Goal: Navigation & Orientation: Find specific page/section

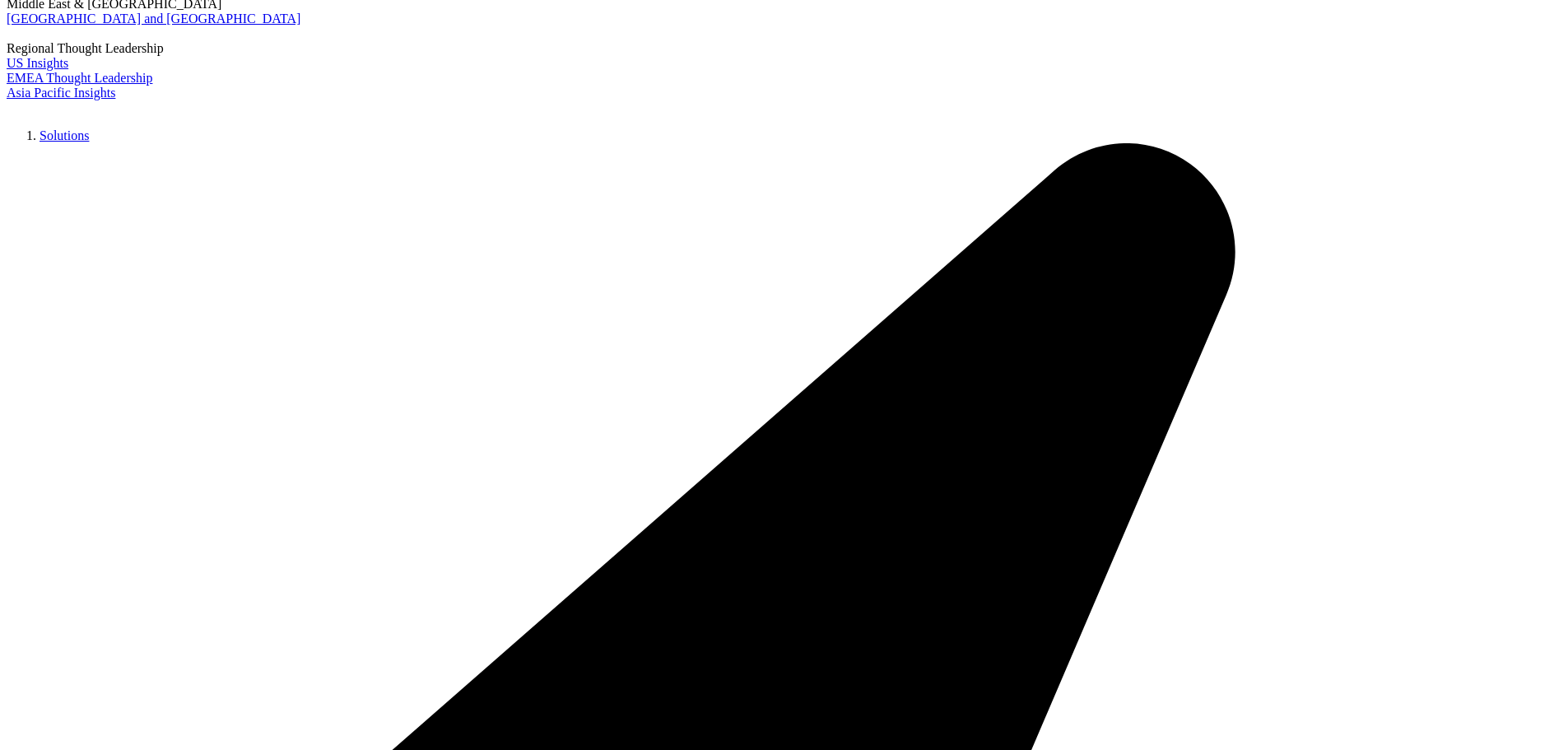
scroll to position [247, 0]
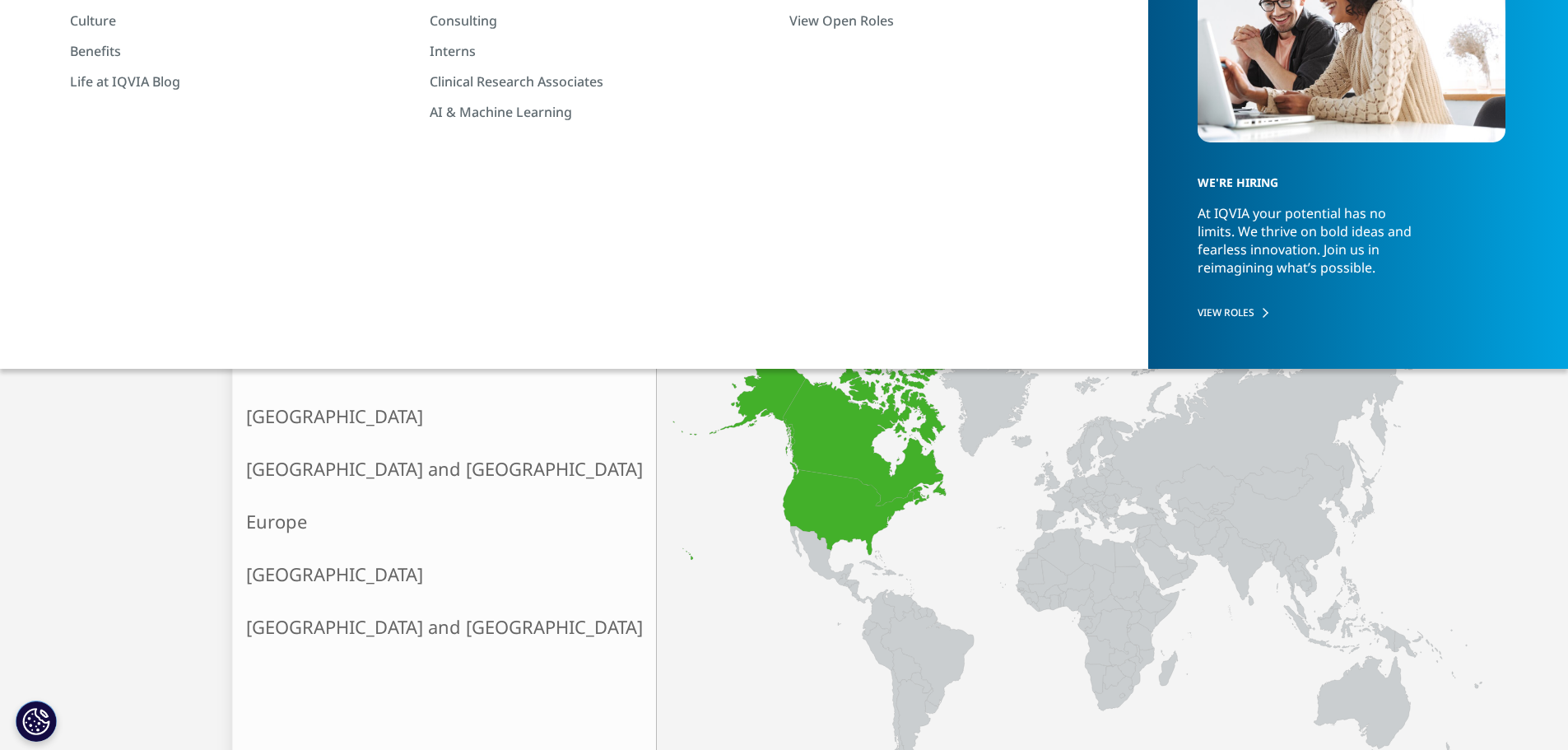
click at [307, 424] on link "North America" at bounding box center [444, 416] width 423 height 52
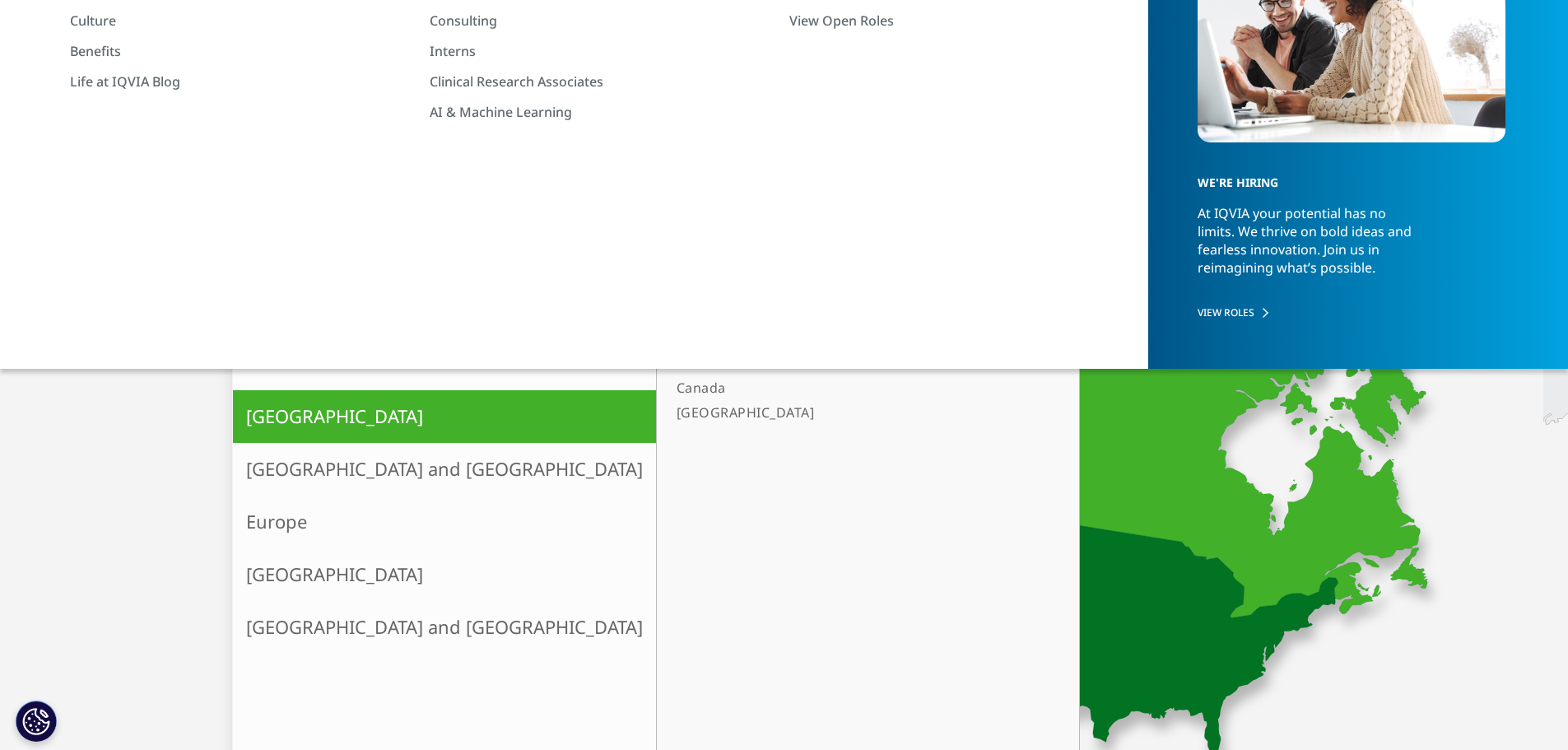
click at [670, 414] on link "[GEOGRAPHIC_DATA]" at bounding box center [859, 412] width 379 height 25
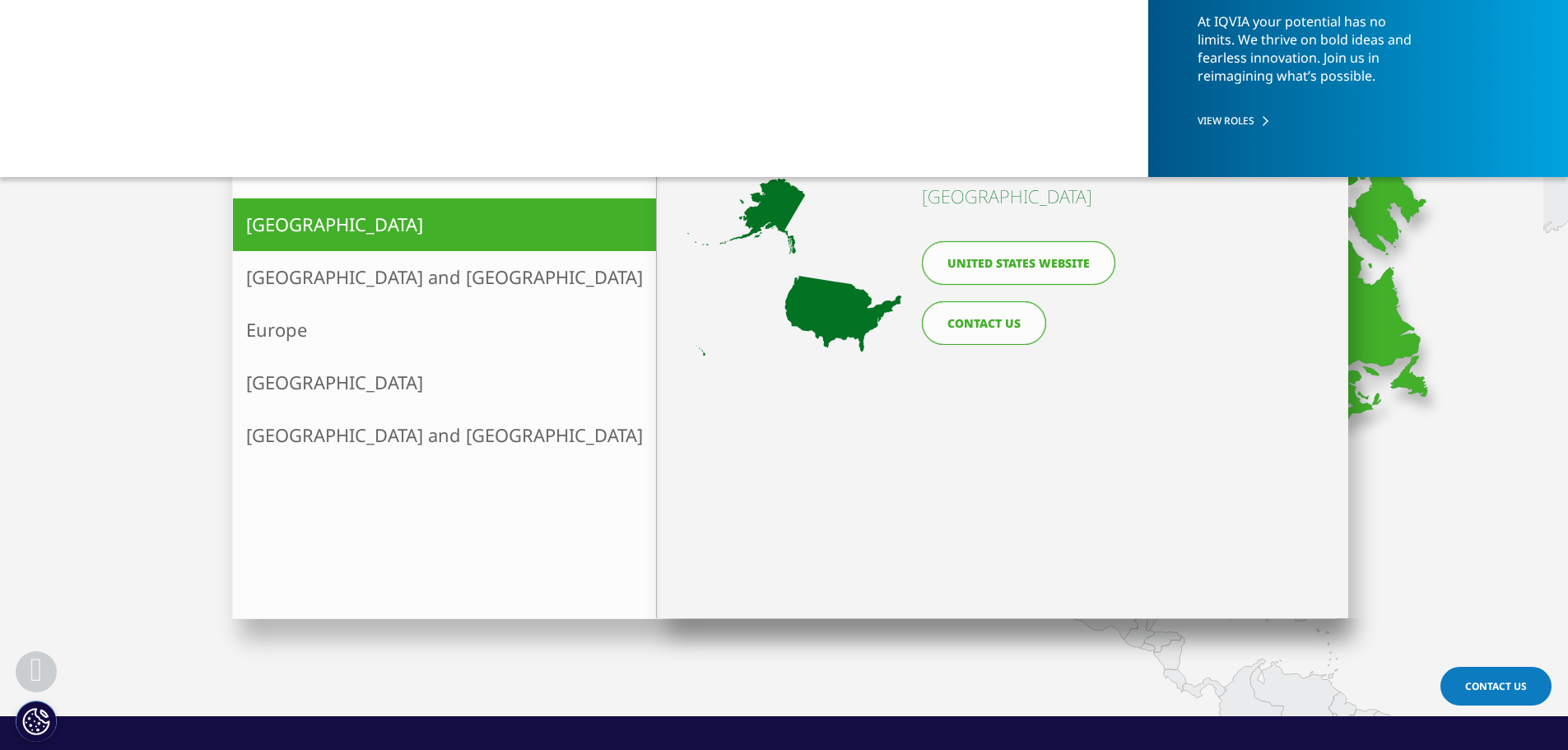
scroll to position [329, 0]
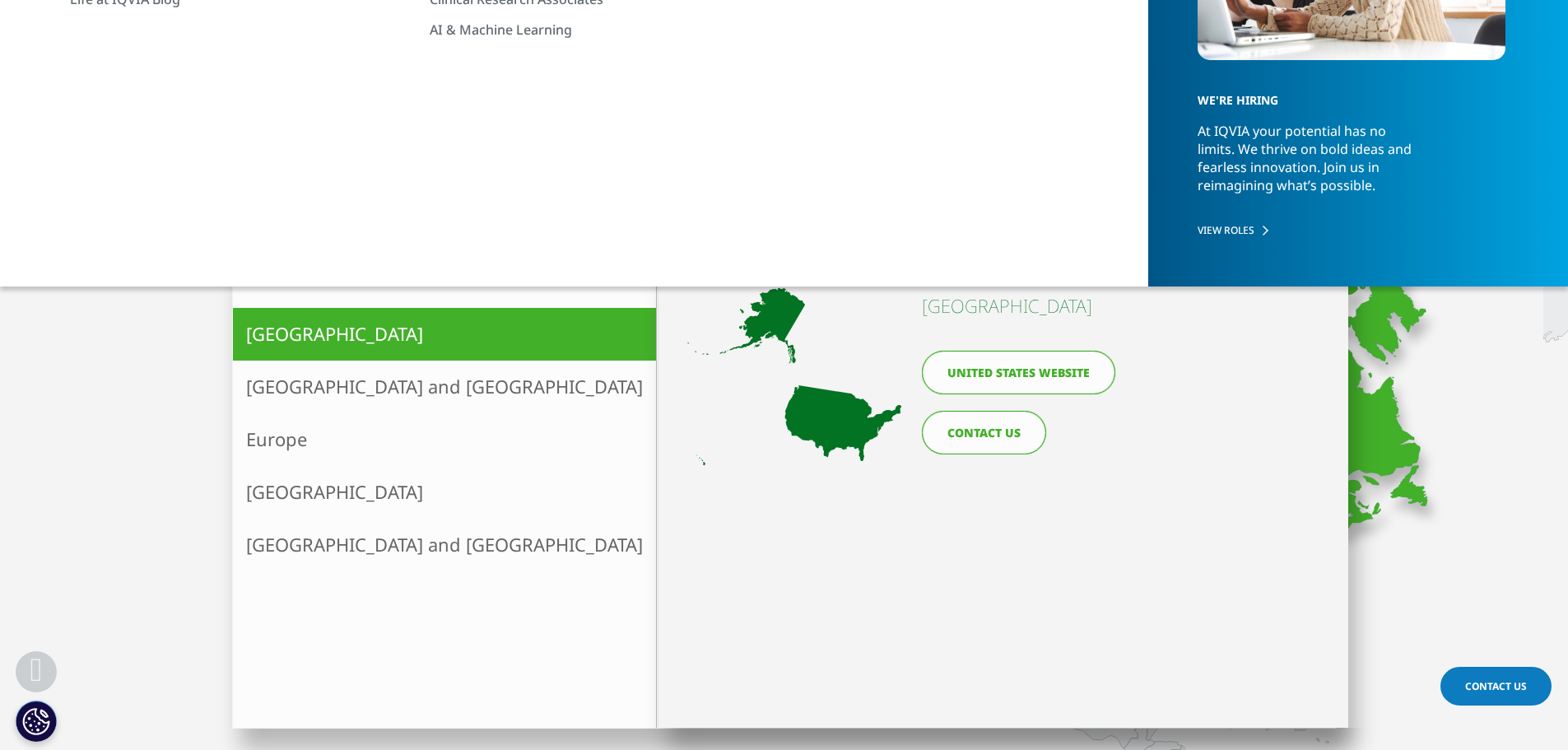
click at [1046, 376] on link "United States website" at bounding box center [1019, 372] width 193 height 44
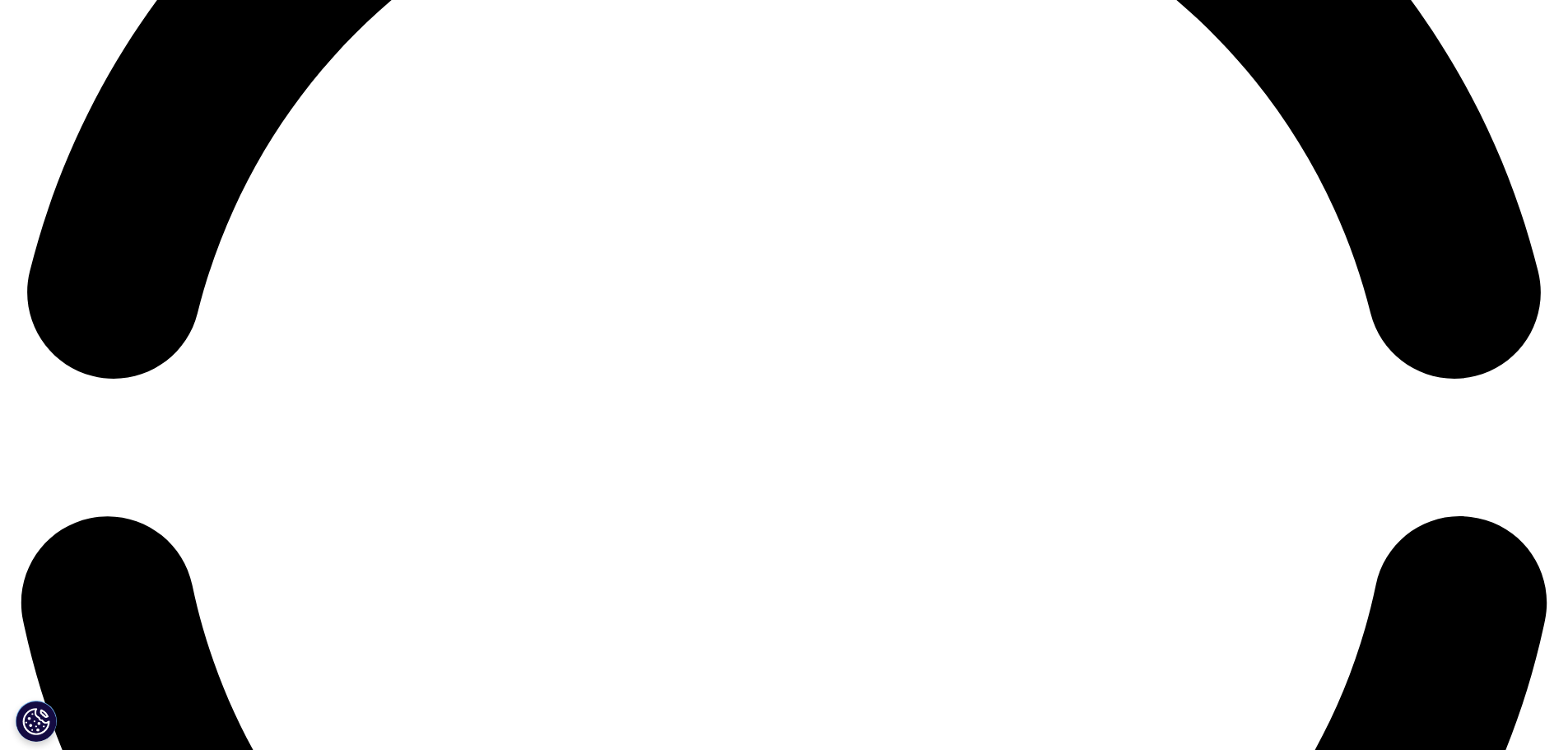
scroll to position [3623, 0]
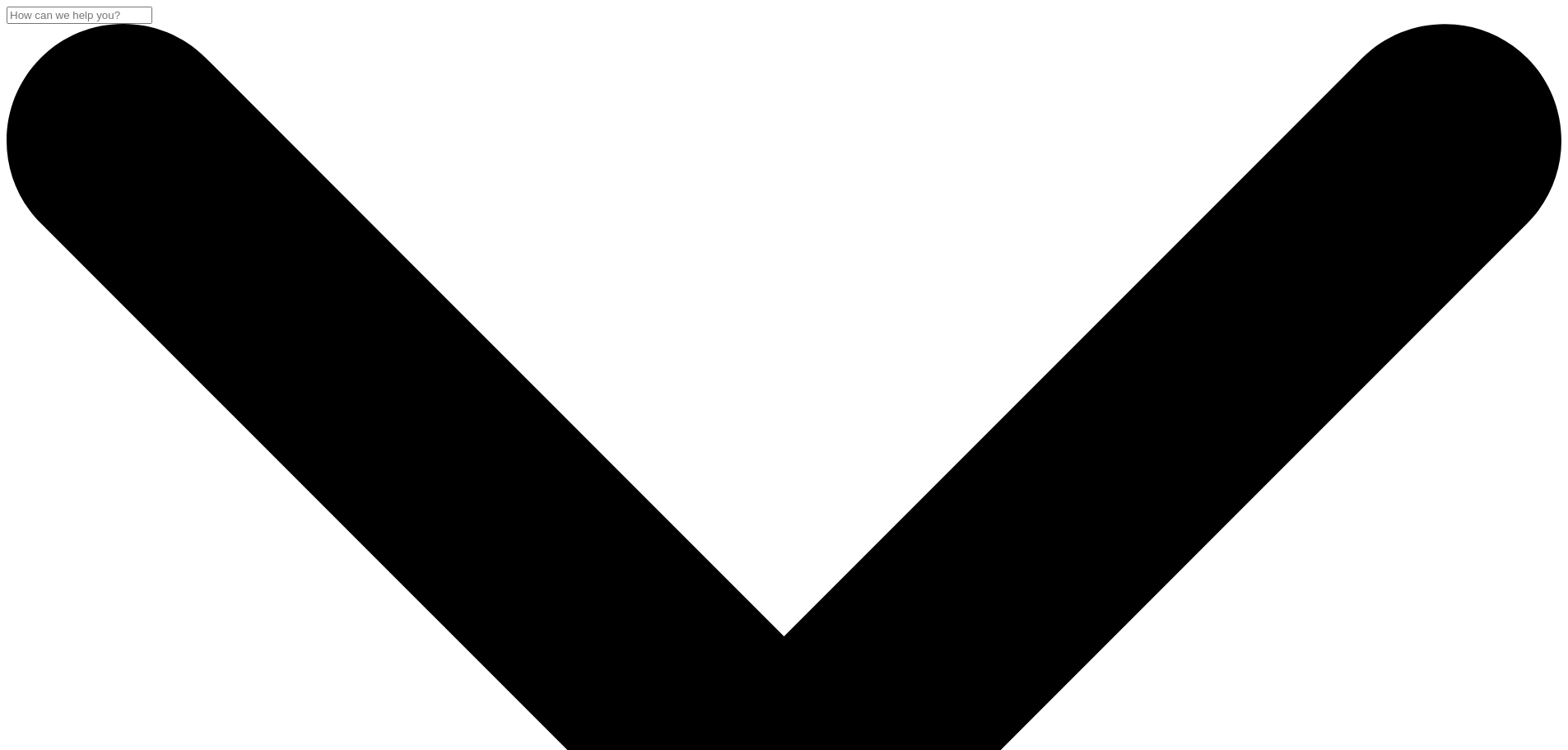
scroll to position [329, 0]
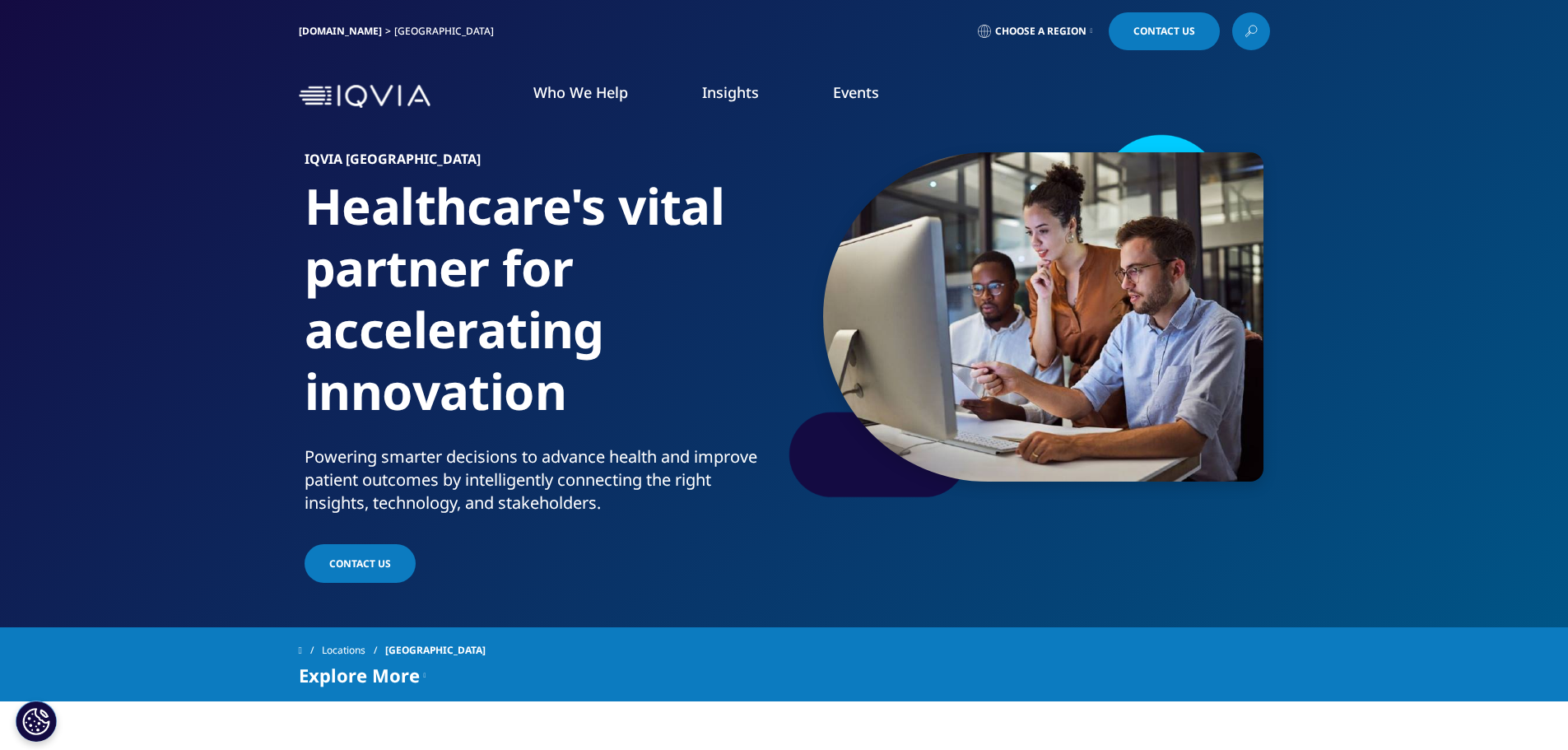
click at [1063, 32] on span "Choose a Region" at bounding box center [1041, 31] width 91 height 14
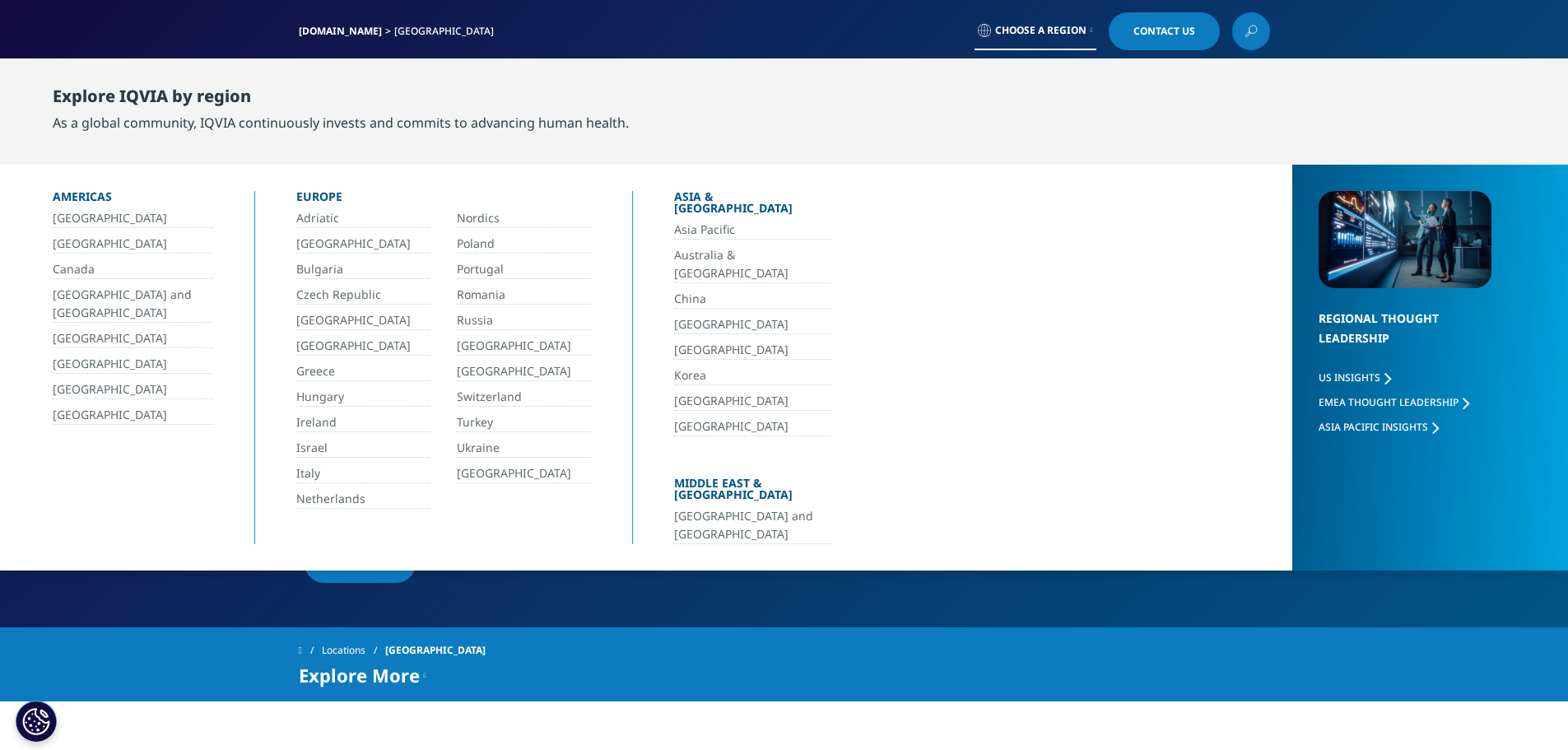
click at [86, 418] on link "[GEOGRAPHIC_DATA]" at bounding box center [133, 415] width 161 height 19
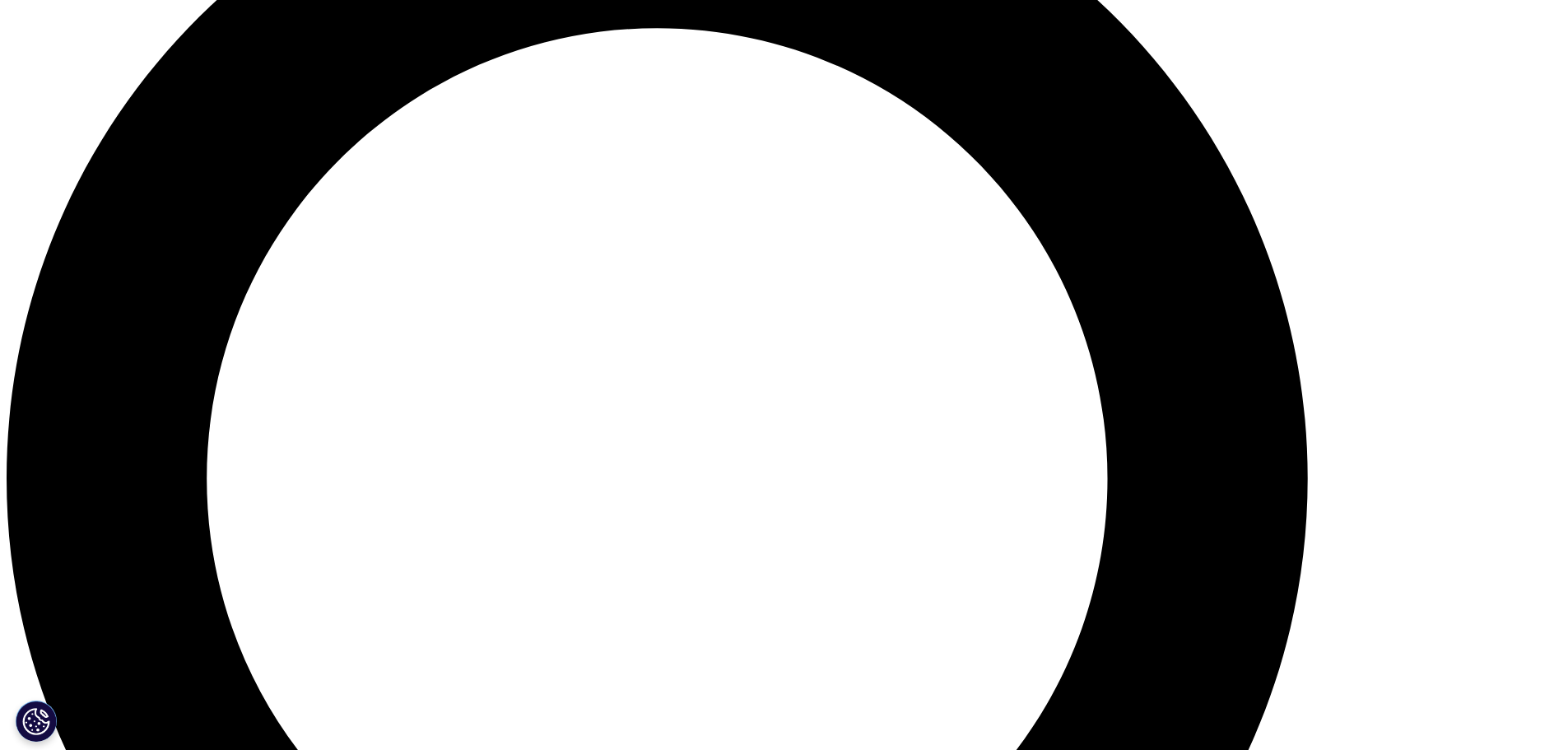
scroll to position [1893, 0]
